Goal: Task Accomplishment & Management: Complete application form

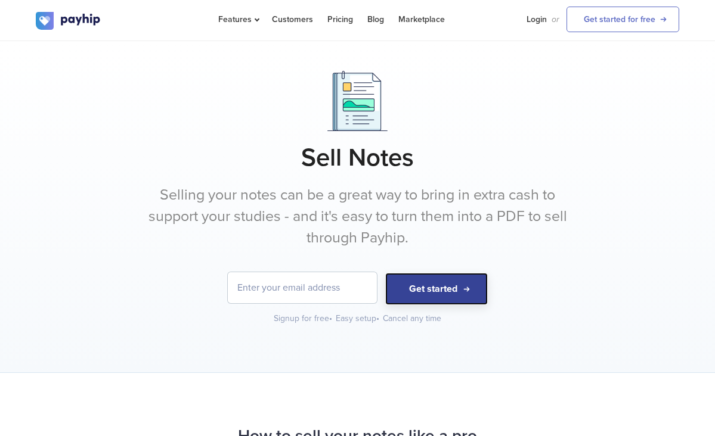
click at [461, 281] on button "Get started" at bounding box center [436, 289] width 103 height 33
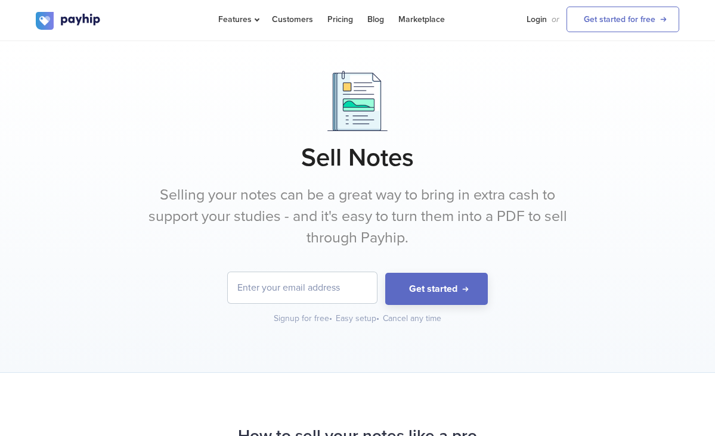
click at [315, 284] on input "email" at bounding box center [302, 287] width 149 height 31
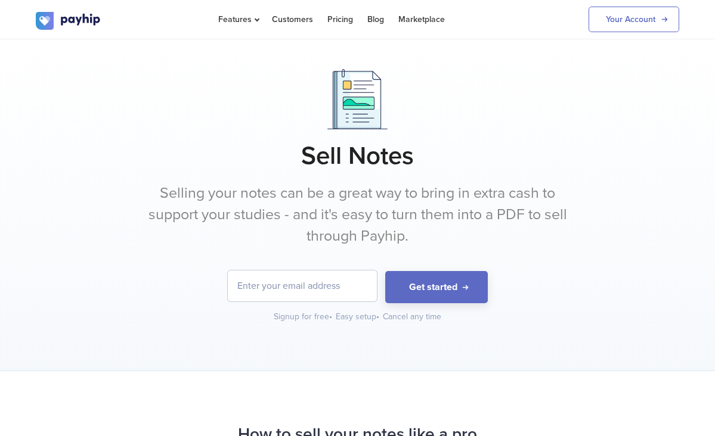
type input "[EMAIL_ADDRESS][DOMAIN_NAME]"
click at [653, 14] on link "Your Account" at bounding box center [633, 20] width 91 height 26
